Goal: Find specific page/section: Find specific page/section

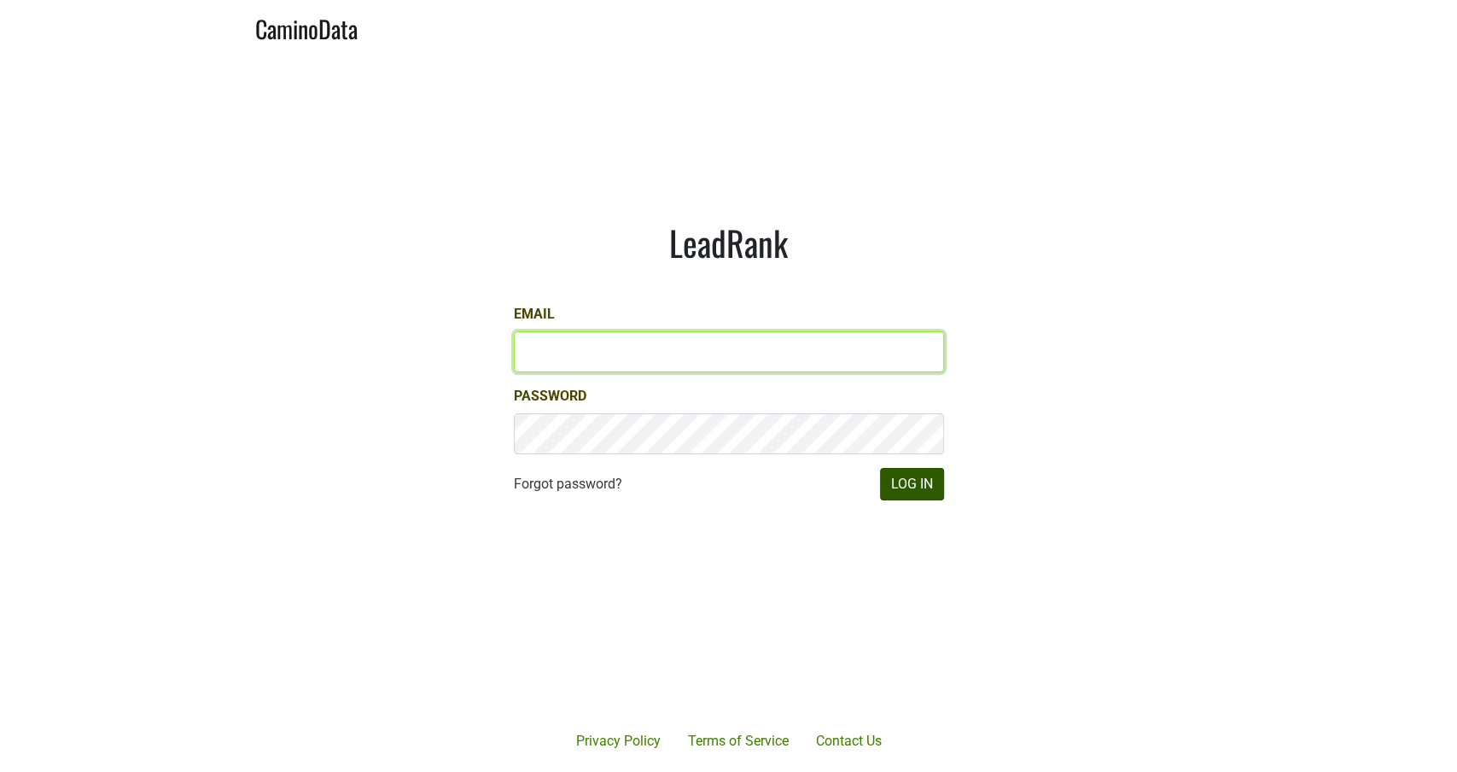
type input "michele@dumol.com"
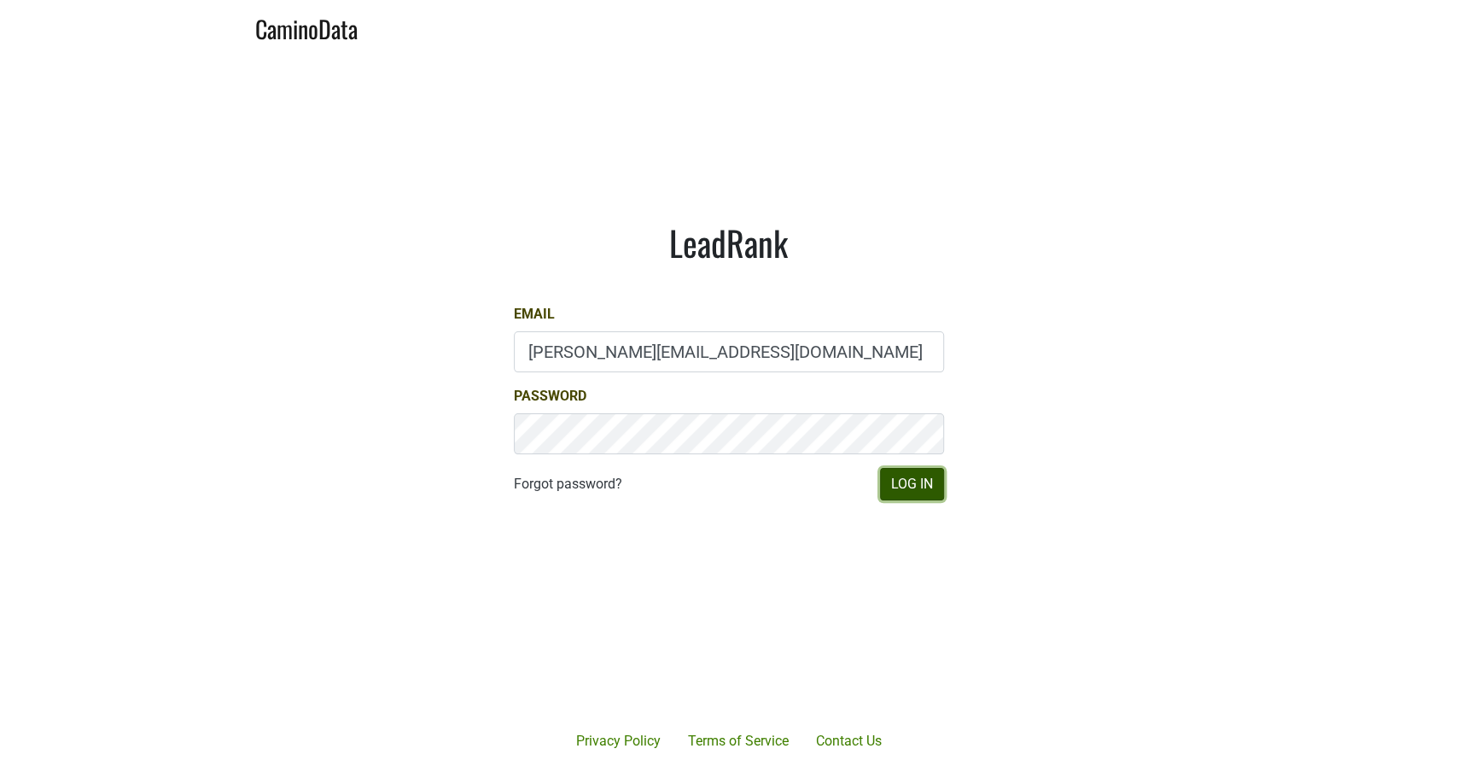
click at [914, 481] on button "Log In" at bounding box center [912, 484] width 64 height 32
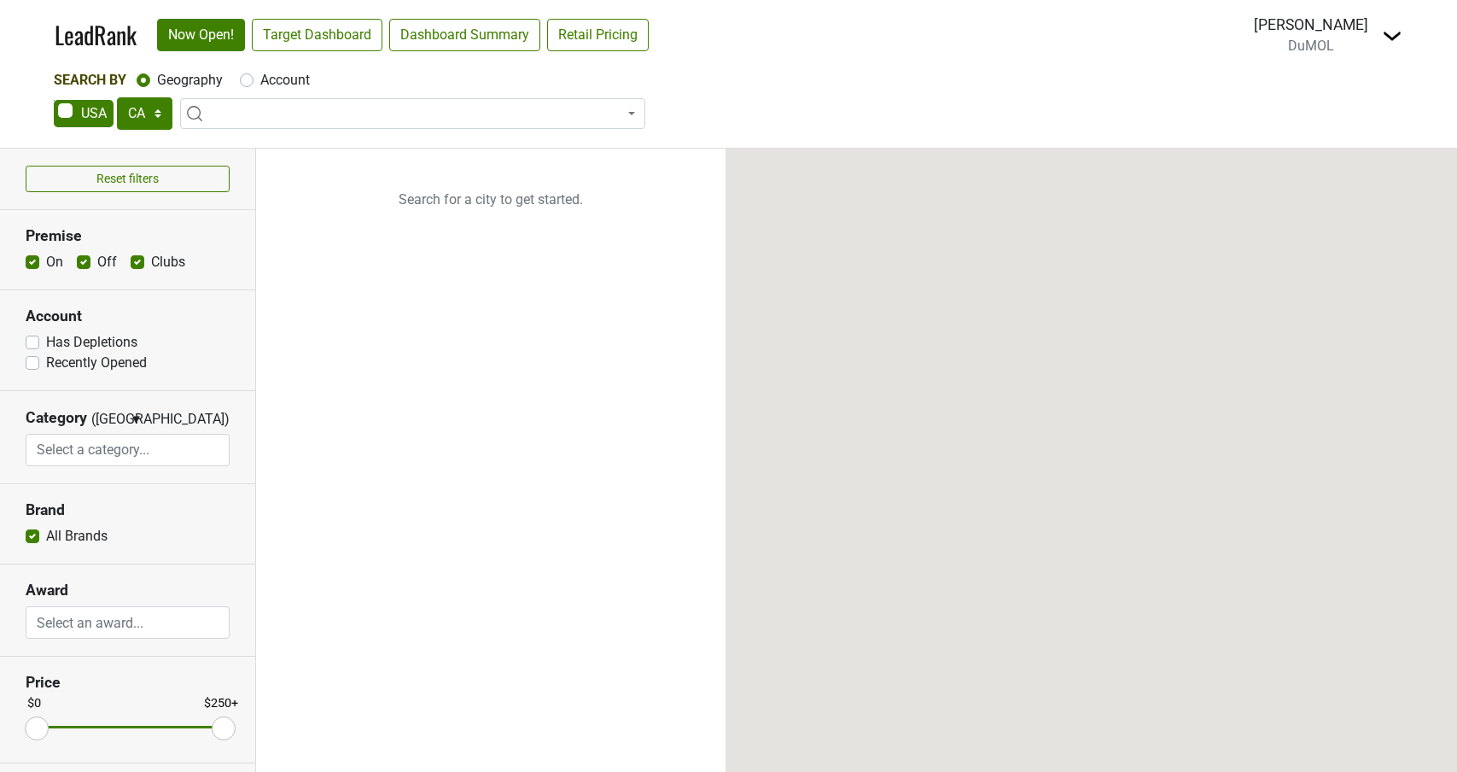
select select "CA"
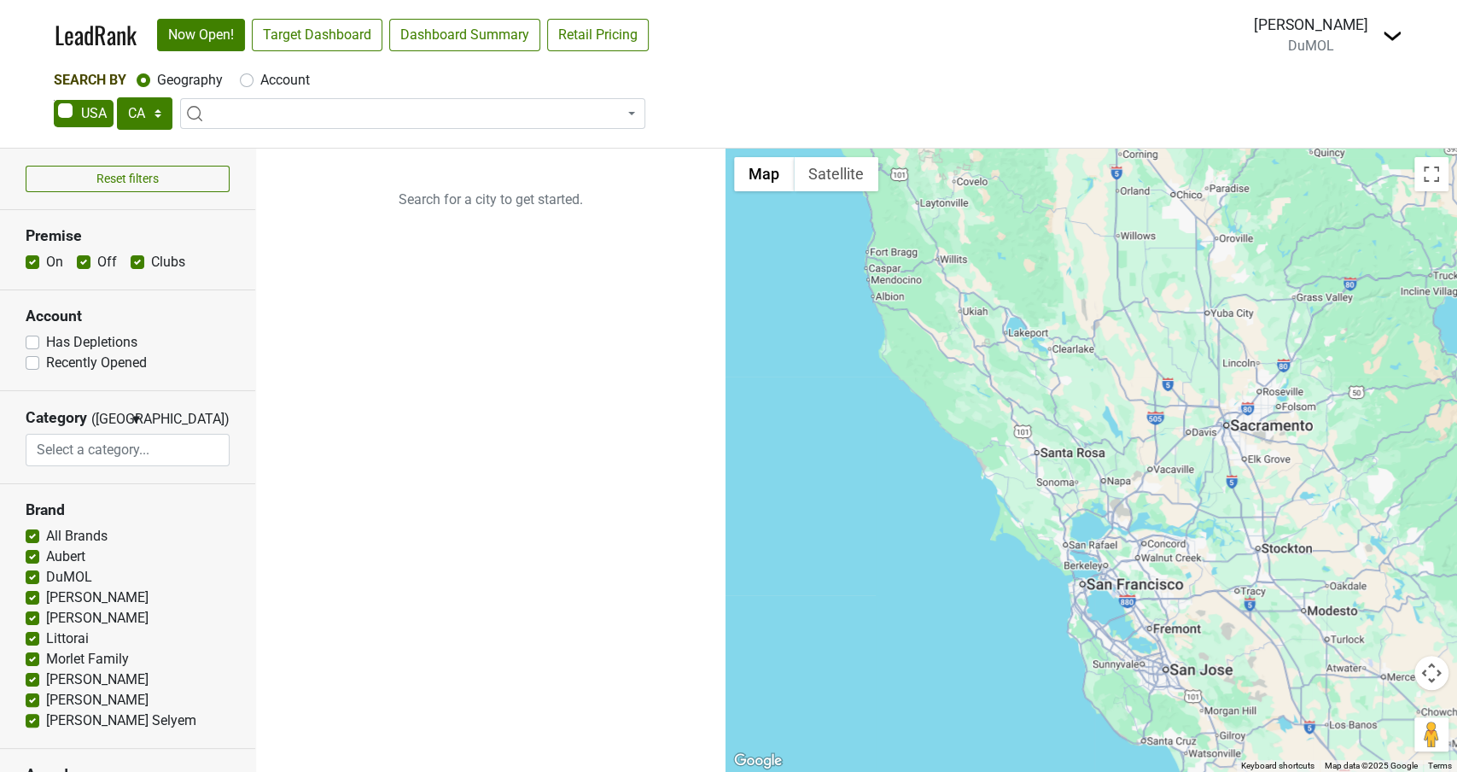
click at [260, 79] on label "Account" at bounding box center [285, 80] width 50 height 20
click at [246, 79] on input "Account" at bounding box center [247, 78] width 14 height 17
radio input "true"
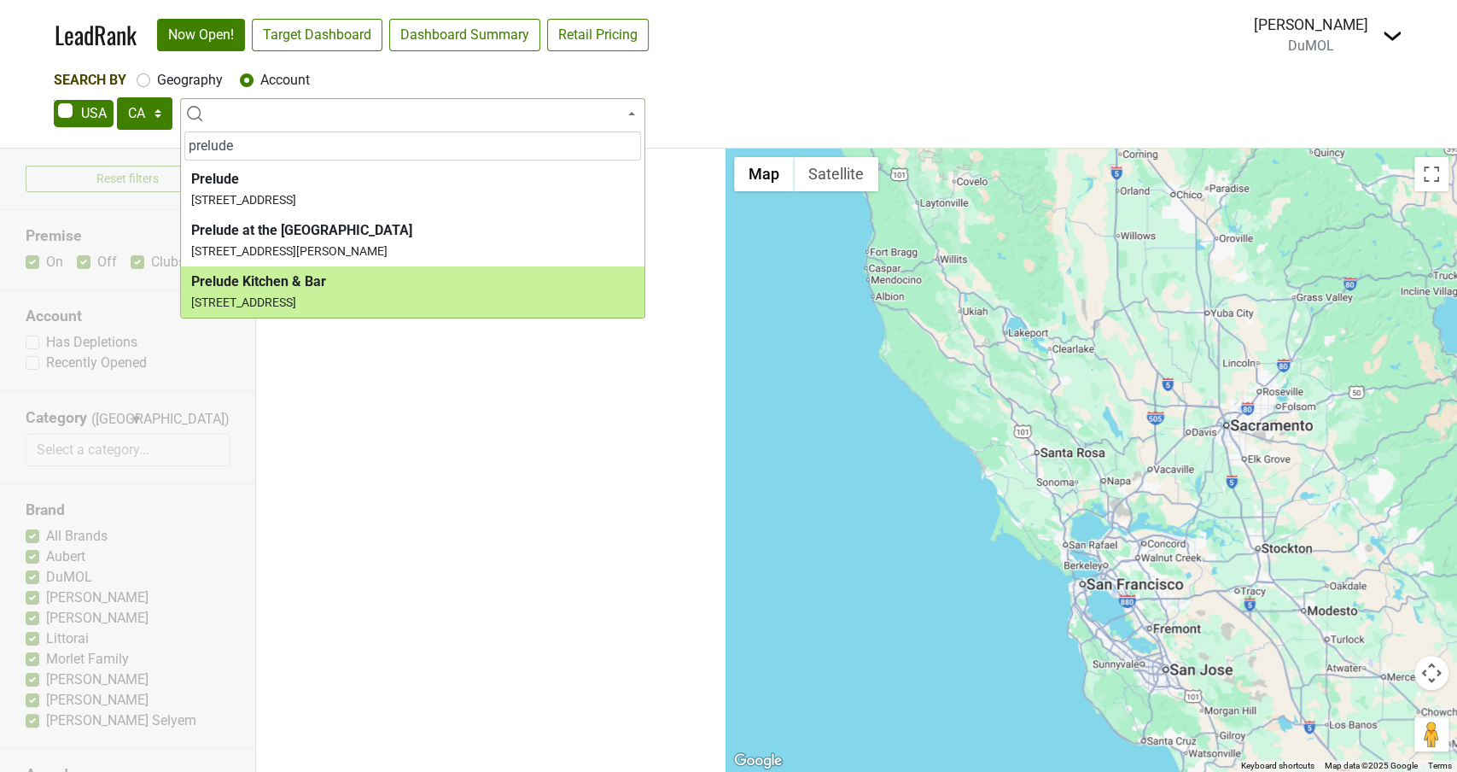
type input "prelude"
select select "123816780"
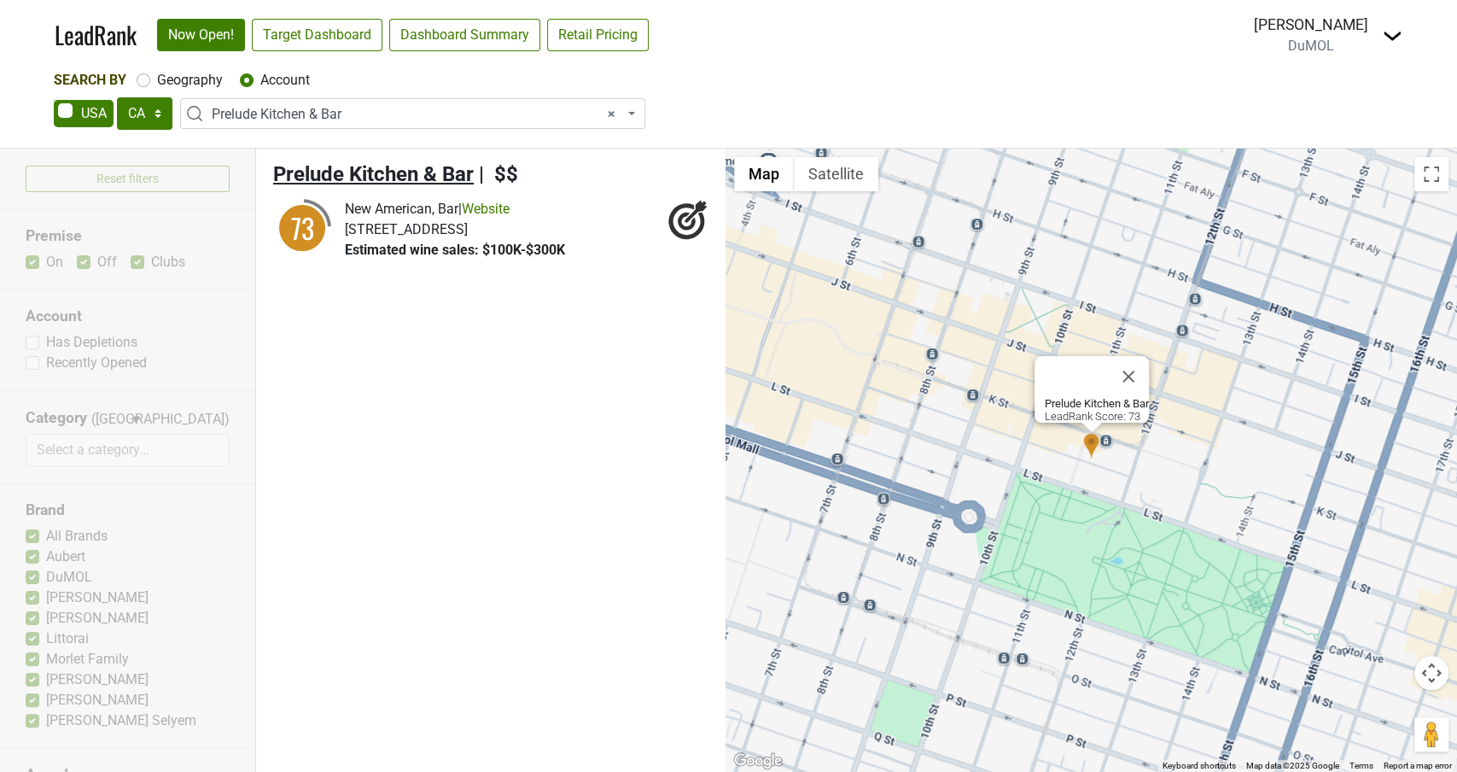
click at [364, 170] on span "Prelude Kitchen & Bar" at bounding box center [373, 174] width 201 height 24
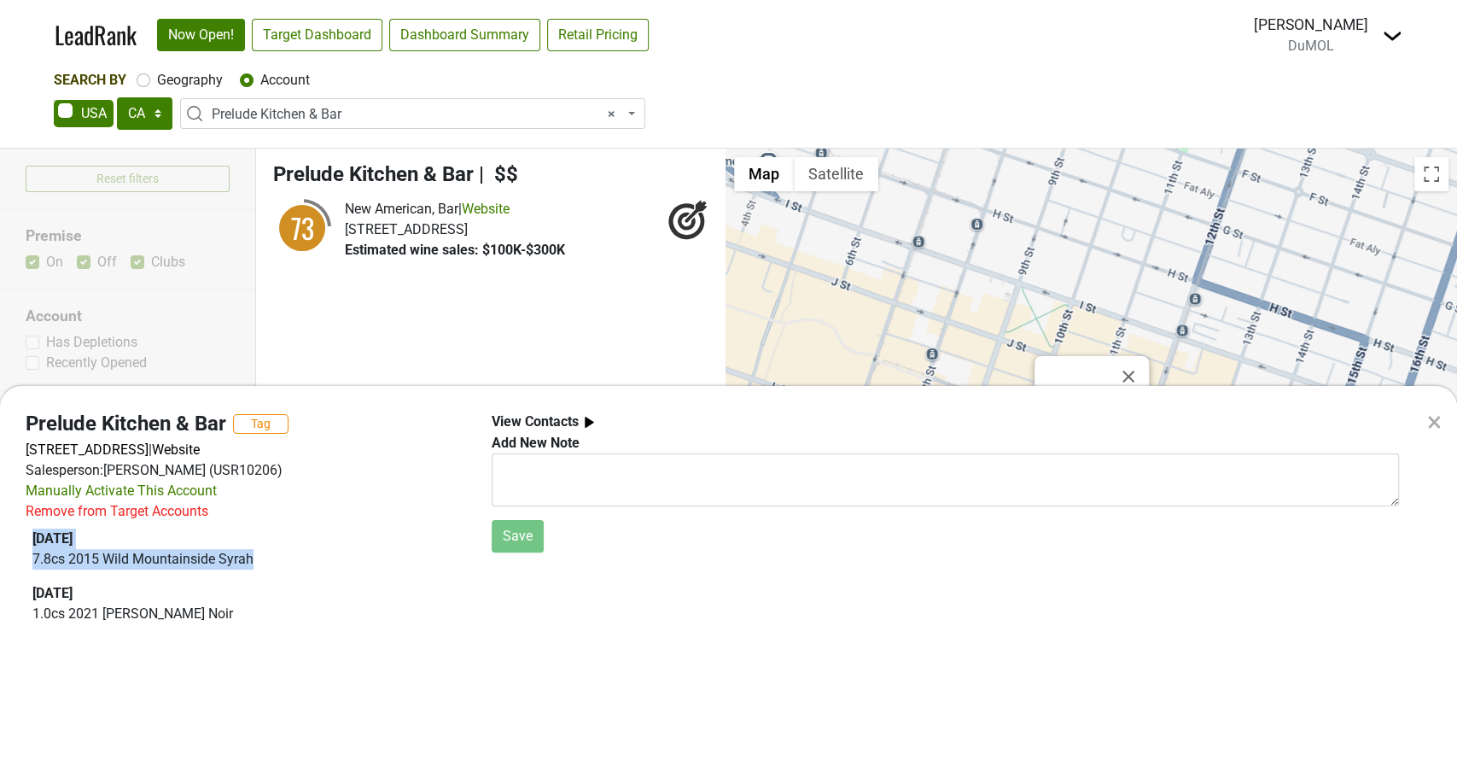
drag, startPoint x: 263, startPoint y: 555, endPoint x: 26, endPoint y: 539, distance: 237.8
click at [25, 539] on div "Prelude Kitchen & Bar Tag [STREET_ADDRESS] | Website Salesperson: [PERSON_NAME]…" at bounding box center [246, 527] width 466 height 233
